Goal: Information Seeking & Learning: Learn about a topic

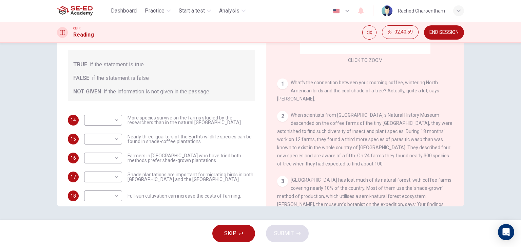
scroll to position [68, 0]
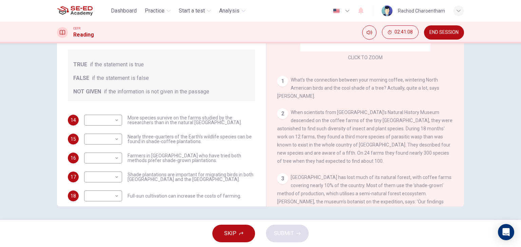
drag, startPoint x: 312, startPoint y: 125, endPoint x: 328, endPoint y: 119, distance: 17.7
click at [328, 119] on div "2 When scientists from [GEOGRAPHIC_DATA]’s Natural History Museum descended on …" at bounding box center [365, 136] width 176 height 57
drag, startPoint x: 324, startPoint y: 132, endPoint x: 362, endPoint y: 132, distance: 38.3
click at [363, 132] on span "When scientists from [GEOGRAPHIC_DATA]’s Natural History Museum descended on th…" at bounding box center [364, 137] width 175 height 54
drag, startPoint x: 342, startPoint y: 152, endPoint x: 359, endPoint y: 152, distance: 17.0
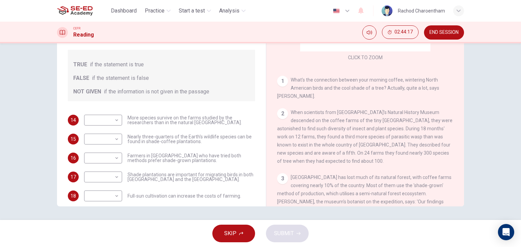
click at [359, 152] on div "2 When scientists from [GEOGRAPHIC_DATA]’s Natural History Museum descended on …" at bounding box center [365, 136] width 176 height 57
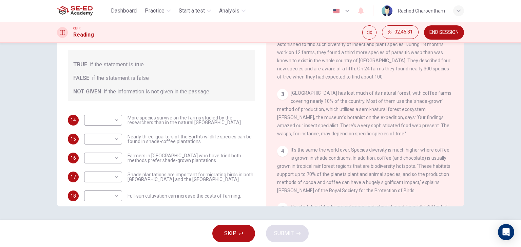
scroll to position [169, 0]
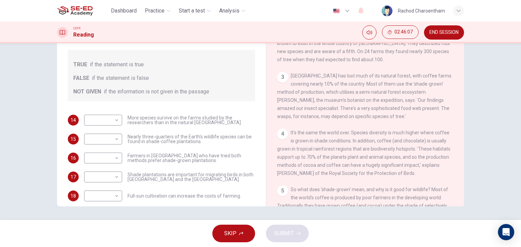
drag, startPoint x: 289, startPoint y: 136, endPoint x: 356, endPoint y: 140, distance: 66.6
click at [356, 140] on div "4 It's the same the world over. Species diversity is much higher where coffee i…" at bounding box center [365, 153] width 176 height 49
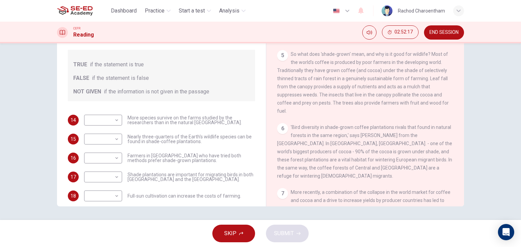
scroll to position [305, 0]
drag, startPoint x: 390, startPoint y: 134, endPoint x: 400, endPoint y: 134, distance: 9.5
click at [400, 134] on span "'Bird diversity in shade-grown coffee plantations rivals that found in natural …" at bounding box center [364, 152] width 175 height 54
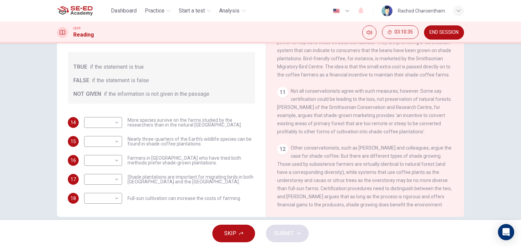
scroll to position [86, 0]
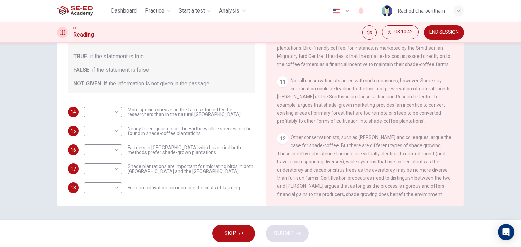
click at [112, 116] on body "This site uses cookies, as explained in our Privacy Policy . If you agree to th…" at bounding box center [260, 123] width 521 height 247
type input "TRUE"
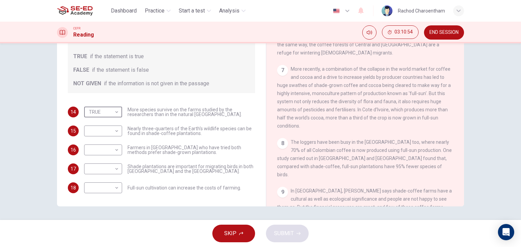
scroll to position [427, 0]
click at [95, 127] on body "This site uses cookies, as explained in our Privacy Policy . If you agree to th…" at bounding box center [260, 123] width 521 height 247
type input "FALSE"
click at [103, 145] on body "This site uses cookies, as explained in our Privacy Policy . If you agree to th…" at bounding box center [260, 123] width 521 height 247
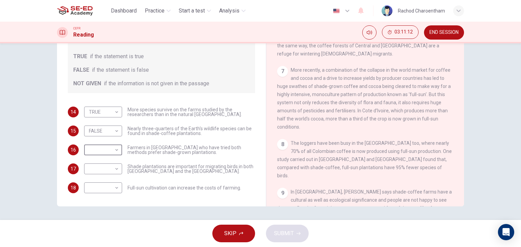
type input "FALSE"
click at [99, 165] on body "This site uses cookies, as explained in our Privacy Policy . If you agree to th…" at bounding box center [260, 123] width 521 height 247
type input "TRUE"
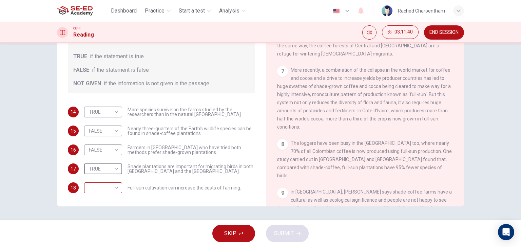
click at [99, 186] on body "This site uses cookies, as explained in our Privacy Policy . If you agree to th…" at bounding box center [260, 123] width 521 height 247
type input "FALSE"
click at [291, 239] on button "SUBMIT" at bounding box center [287, 234] width 43 height 18
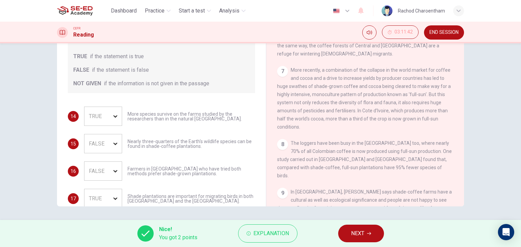
click at [341, 230] on div "Nice! You got 2 points Explanation NEXT" at bounding box center [260, 233] width 521 height 27
click at [341, 232] on button "NEXT" at bounding box center [361, 234] width 46 height 18
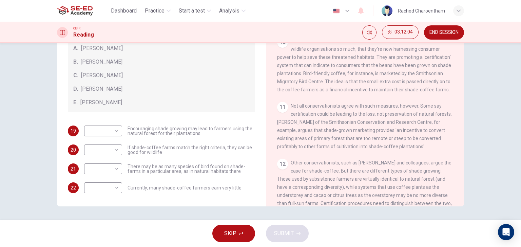
scroll to position [665, 0]
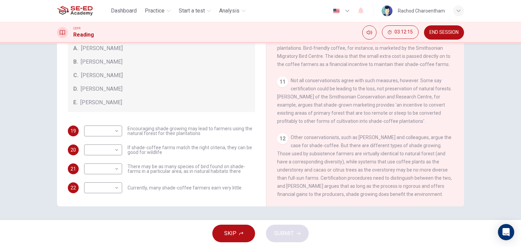
drag, startPoint x: 286, startPoint y: 184, endPoint x: 309, endPoint y: 184, distance: 23.1
click at [309, 184] on span "Other conservationists, such as [PERSON_NAME] and colleagues, argue the case fo…" at bounding box center [364, 166] width 175 height 62
click at [103, 127] on body "This site uses cookies, as explained in our Privacy Policy . If you agree to th…" at bounding box center [260, 123] width 521 height 247
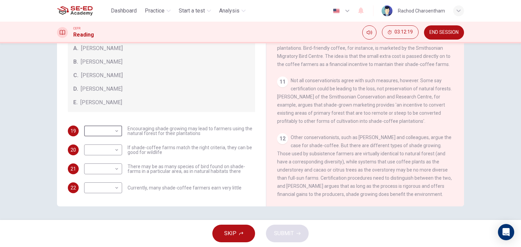
type input "E"
click at [122, 183] on div "​ ​ Currently, many shade-coffee farmers earn very little" at bounding box center [162, 188] width 157 height 11
click at [114, 189] on body "This site uses cookies, as explained in our Privacy Policy . If you agree to th…" at bounding box center [260, 123] width 521 height 247
type input "E"
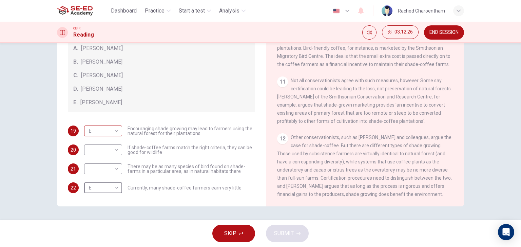
click at [111, 126] on body "This site uses cookies, as explained in our Privacy Policy . If you agree to th…" at bounding box center [260, 123] width 521 height 247
click at [140, 247] on div at bounding box center [260, 247] width 521 height 0
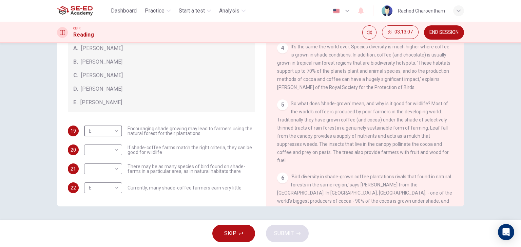
scroll to position [258, 0]
drag, startPoint x: 318, startPoint y: 93, endPoint x: 367, endPoint y: 97, distance: 49.3
click at [367, 97] on div "CLICK TO ZOOM Click to Zoom 1 What's the connection between your morning coffee…" at bounding box center [369, 104] width 185 height 206
click at [106, 171] on body "This site uses cookies, as explained in our Privacy Policy . If you agree to th…" at bounding box center [260, 123] width 521 height 247
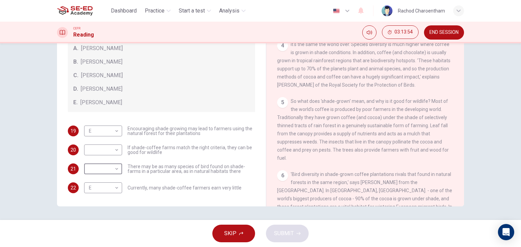
type input "B"
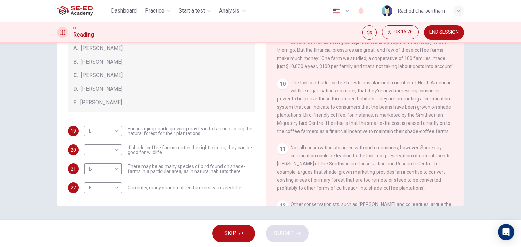
scroll to position [597, 0]
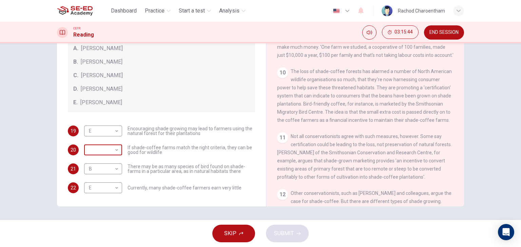
click at [99, 151] on body "This site uses cookies, as explained in our Privacy Policy . If you agree to th…" at bounding box center [260, 123] width 521 height 247
type input "D"
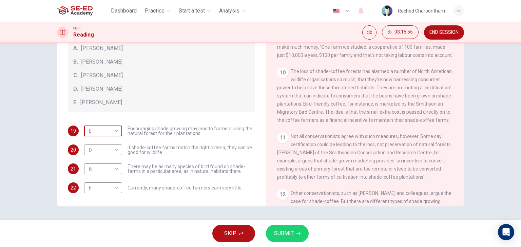
click at [106, 131] on body "This site uses cookies, as explained in our Privacy Policy . If you agree to th…" at bounding box center [260, 123] width 521 height 247
click at [106, 247] on div at bounding box center [260, 247] width 521 height 0
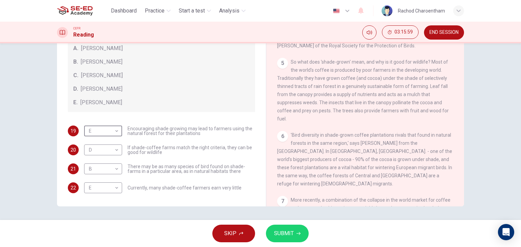
scroll to position [292, 0]
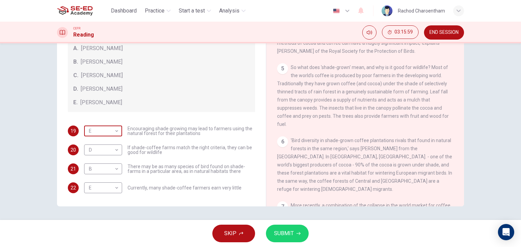
click at [95, 122] on body "This site uses cookies, as explained in our Privacy Policy . If you agree to th…" at bounding box center [260, 123] width 521 height 247
click at [105, 133] on body "This site uses cookies, as explained in our Privacy Policy . If you agree to th…" at bounding box center [260, 123] width 521 height 247
type input "A"
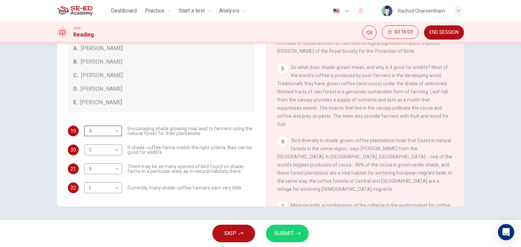
click at [280, 230] on span "SUBMIT" at bounding box center [284, 233] width 20 height 9
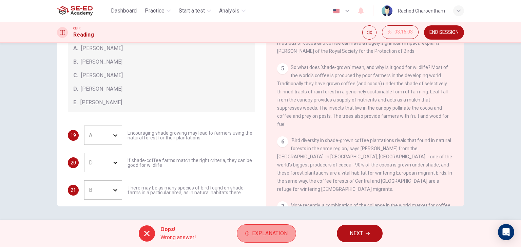
click at [265, 228] on button "Explanation" at bounding box center [266, 234] width 59 height 18
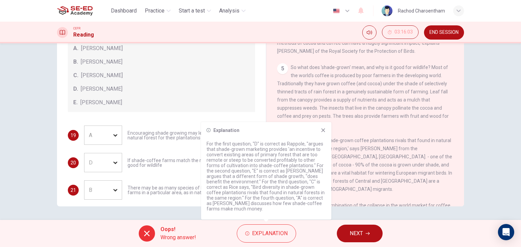
click at [326, 132] on div "Explanation For the first question, "D" is correct as Rappole, "argues that sha…" at bounding box center [266, 171] width 130 height 98
click at [323, 131] on icon at bounding box center [322, 130] width 5 height 5
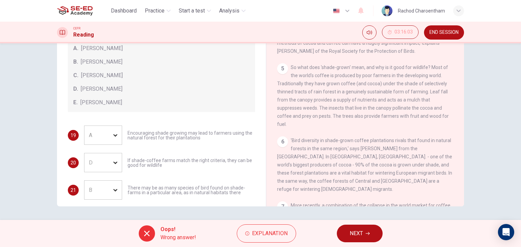
click at [347, 226] on button "NEXT" at bounding box center [360, 234] width 46 height 18
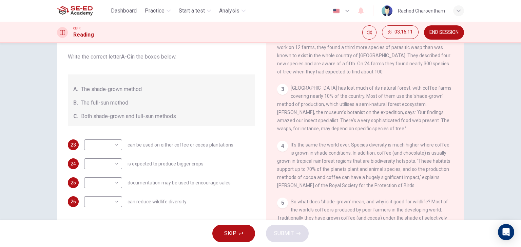
scroll to position [52, 0]
click at [114, 186] on body "This site uses cookies, as explained in our Privacy Policy . If you agree to th…" at bounding box center [260, 123] width 521 height 247
type input "A"
click at [118, 204] on div "​ ​" at bounding box center [103, 203] width 38 height 11
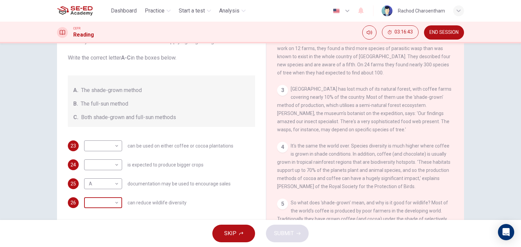
click at [114, 204] on body "This site uses cookies, as explained in our Privacy Policy . If you agree to th…" at bounding box center [260, 123] width 521 height 247
type input "B"
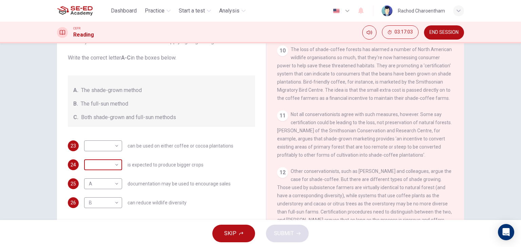
click at [108, 162] on body "This site uses cookies, as explained in our Privacy Policy . If you agree to th…" at bounding box center [260, 123] width 521 height 247
type input "C"
click at [112, 145] on body "This site uses cookies, as explained in our Privacy Policy . If you agree to th…" at bounding box center [260, 123] width 521 height 247
drag, startPoint x: 105, startPoint y: 159, endPoint x: 112, endPoint y: 160, distance: 7.2
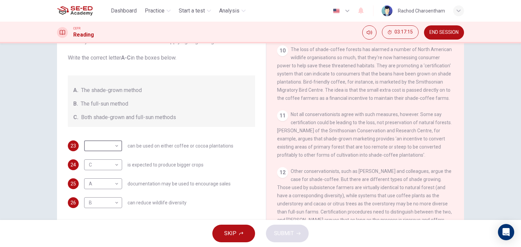
type input "A"
click at [292, 231] on span "SUBMIT" at bounding box center [284, 233] width 20 height 9
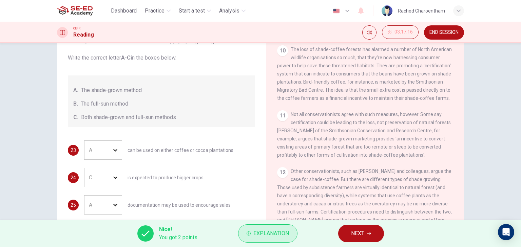
click at [284, 241] on button "Explanation" at bounding box center [267, 234] width 59 height 18
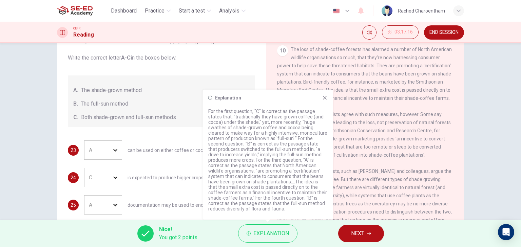
click at [326, 100] on icon at bounding box center [324, 97] width 5 height 5
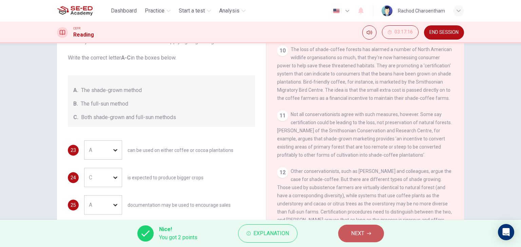
click at [354, 225] on button "NEXT" at bounding box center [361, 234] width 46 height 18
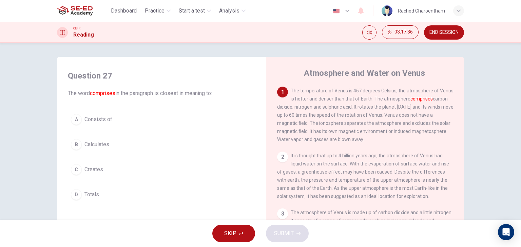
click at [436, 26] on button "END SESSION" at bounding box center [444, 32] width 40 height 14
